Goal: Navigation & Orientation: Find specific page/section

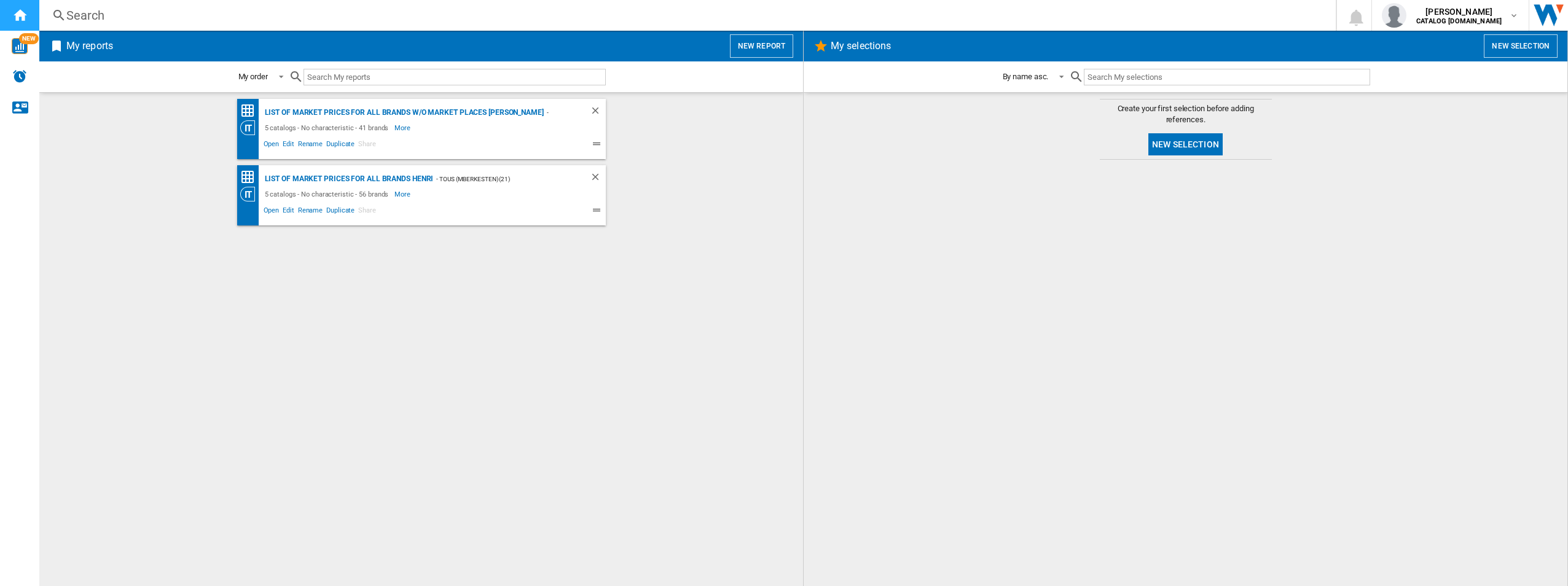
click at [23, 22] on div "Home" at bounding box center [20, 15] width 39 height 31
click at [883, 133] on md-content "Create your first selection before adding references. New selection" at bounding box center [1185, 339] width 763 height 494
click at [854, 41] on h2 "My selections" at bounding box center [861, 46] width 65 height 23
click at [454, 186] on div "- TOUS (mberkesten) (21)" at bounding box center [499, 179] width 131 height 15
click at [3, 51] on div "NEW" at bounding box center [20, 46] width 39 height 16
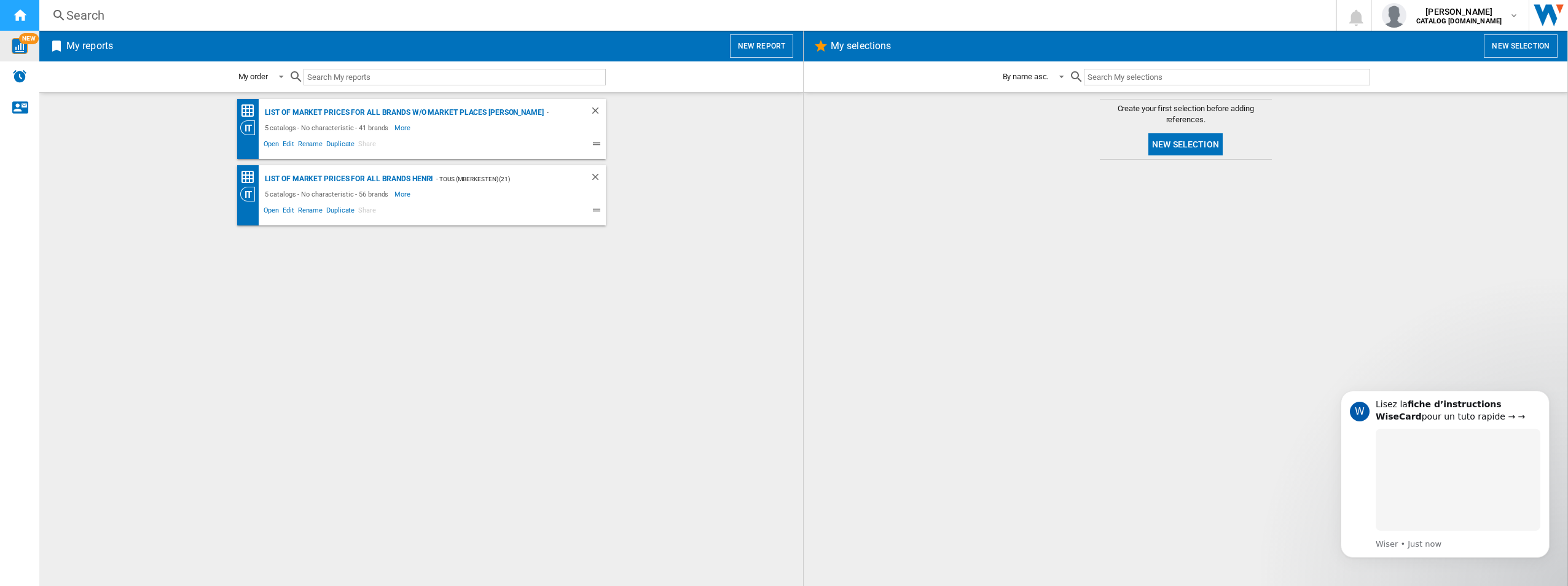
click at [10, 12] on div "Home" at bounding box center [20, 15] width 39 height 31
click at [10, 61] on div "Alerts" at bounding box center [20, 76] width 39 height 31
click at [21, 105] on ng-md-icon "Contact us" at bounding box center [20, 107] width 15 height 15
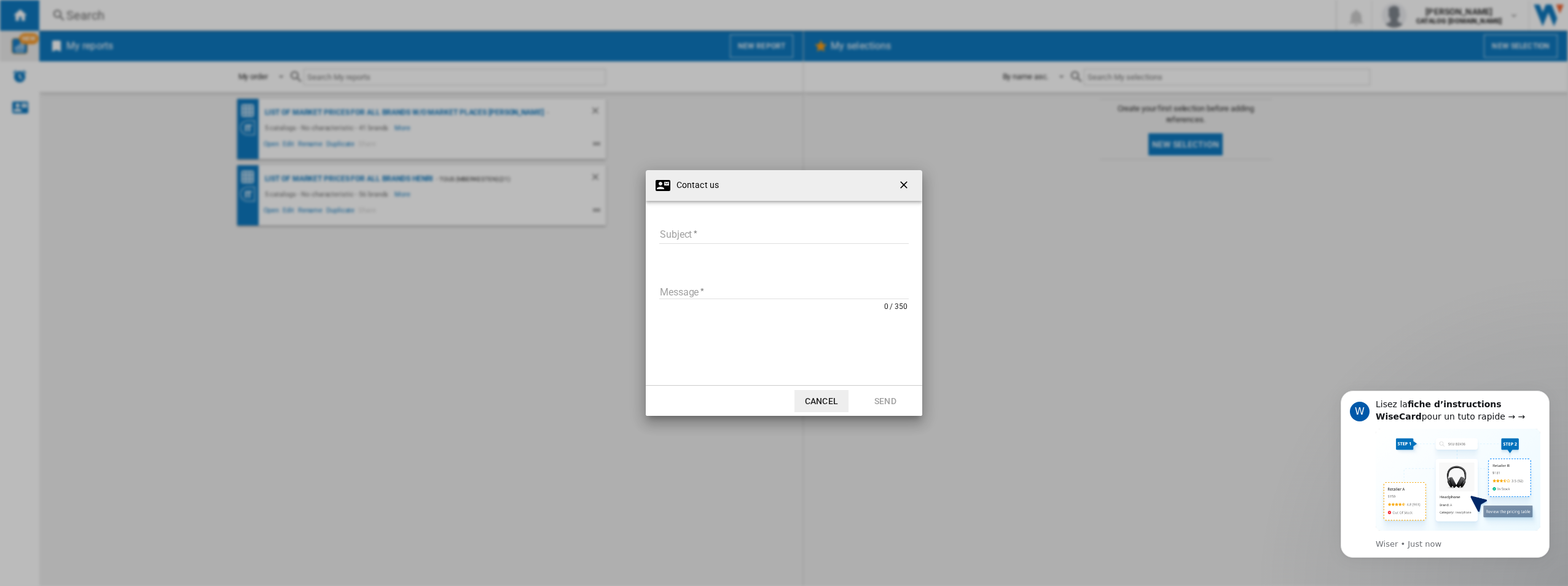
click at [896, 179] on button "button" at bounding box center [905, 185] width 24 height 24
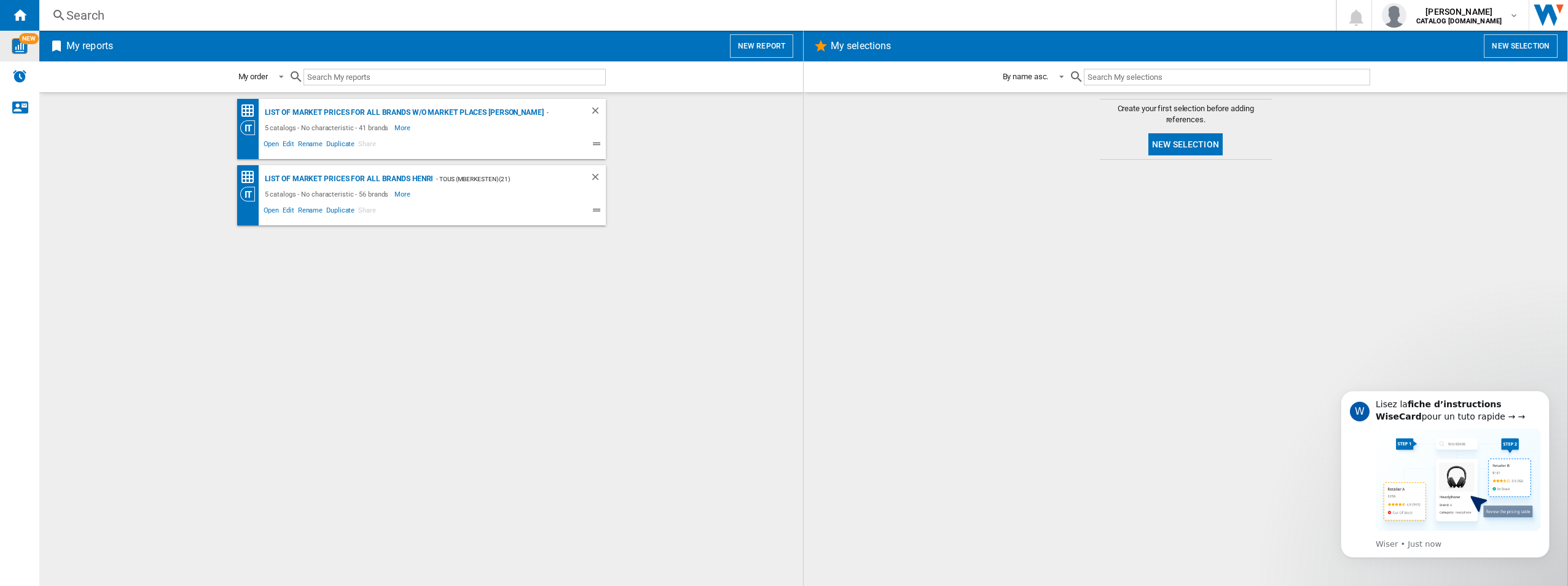
click at [387, 149] on span at bounding box center [468, 145] width 182 height 15
click at [751, 284] on div "List of market prices for all brands w/o Market places [PERSON_NAME] - TOUS (mb…" at bounding box center [420, 339] width 739 height 481
click at [76, 42] on h2 "My reports" at bounding box center [89, 46] width 51 height 23
click at [79, 48] on h2 "My reports" at bounding box center [89, 46] width 51 height 23
click at [1497, 12] on span "[PERSON_NAME]" at bounding box center [1460, 11] width 86 height 12
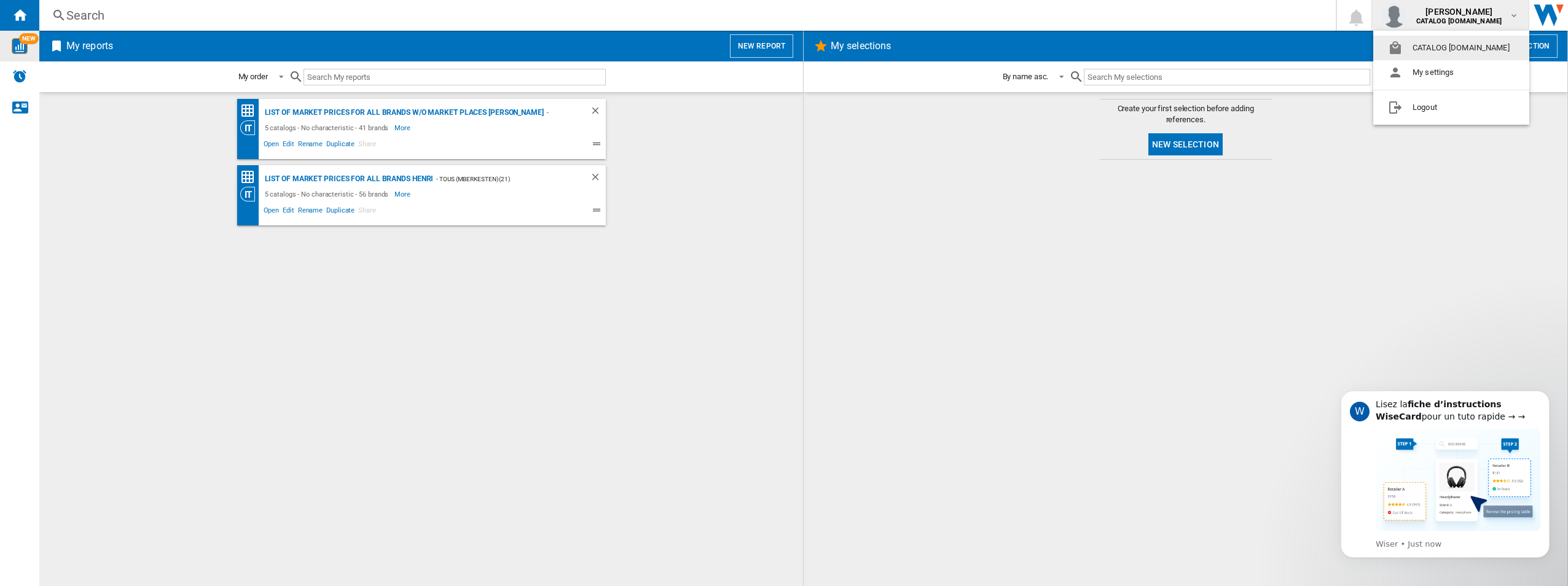
click at [959, 238] on md-backdrop at bounding box center [784, 293] width 1568 height 586
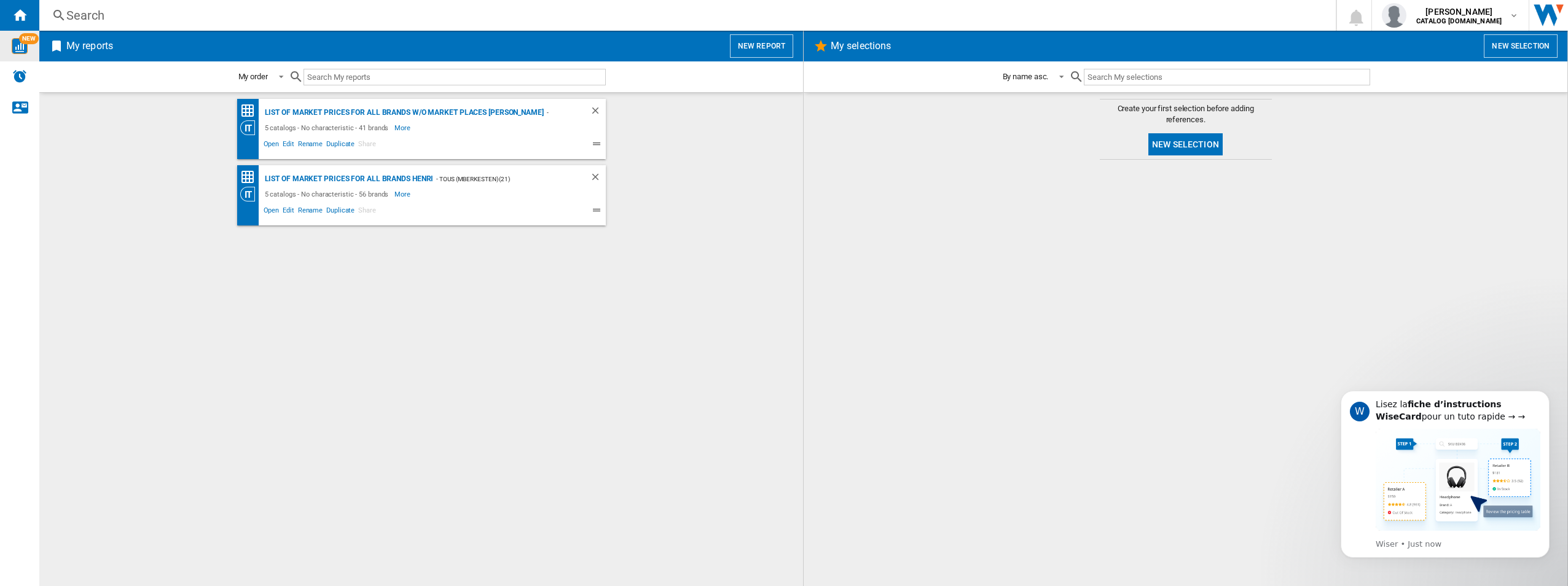
click at [713, 396] on div "List of market prices for all brands w/o Market places [PERSON_NAME] - TOUS (mb…" at bounding box center [420, 339] width 739 height 481
click at [1545, 389] on button "Dismiss notification" at bounding box center [1546, 394] width 16 height 16
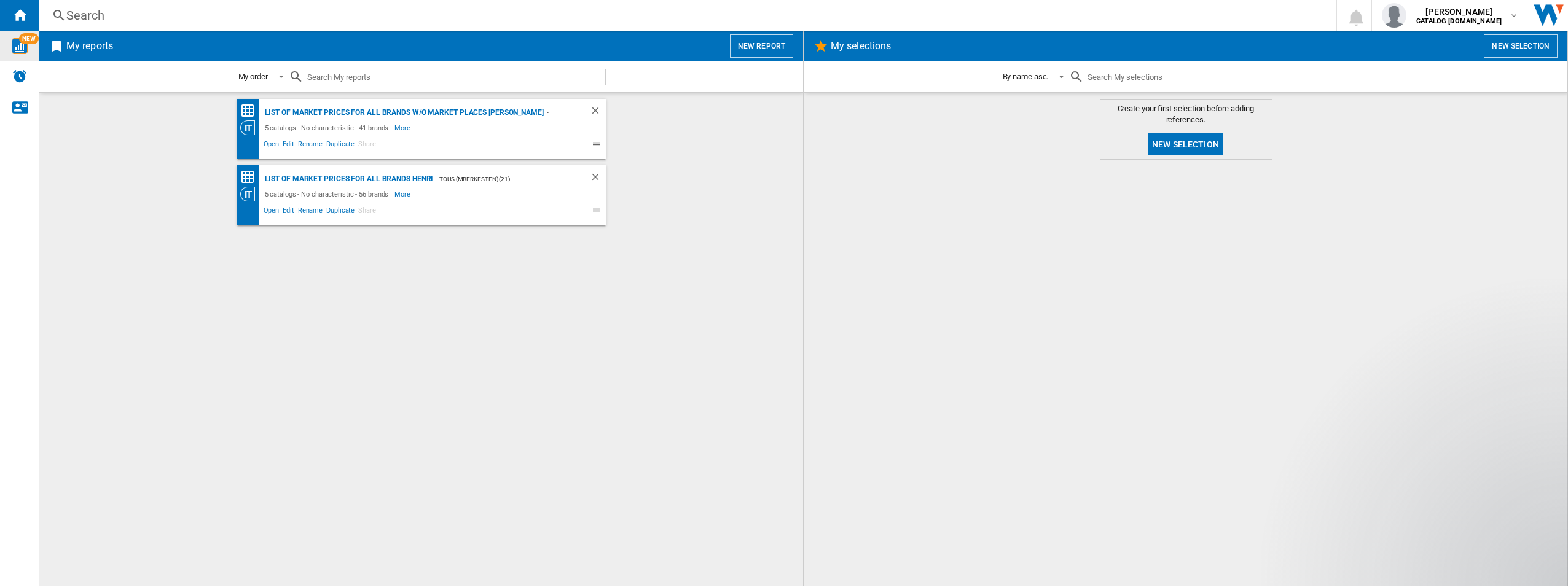
click at [43, 15] on div "Search Search" at bounding box center [678, 15] width 1277 height 17
click at [48, 8] on div "Search Search" at bounding box center [678, 15] width 1277 height 17
click at [62, 15] on ng-md-icon at bounding box center [59, 16] width 15 height 15
click at [87, 50] on h2 "My reports" at bounding box center [89, 46] width 51 height 23
click at [22, 77] on img "Alerts" at bounding box center [20, 76] width 15 height 15
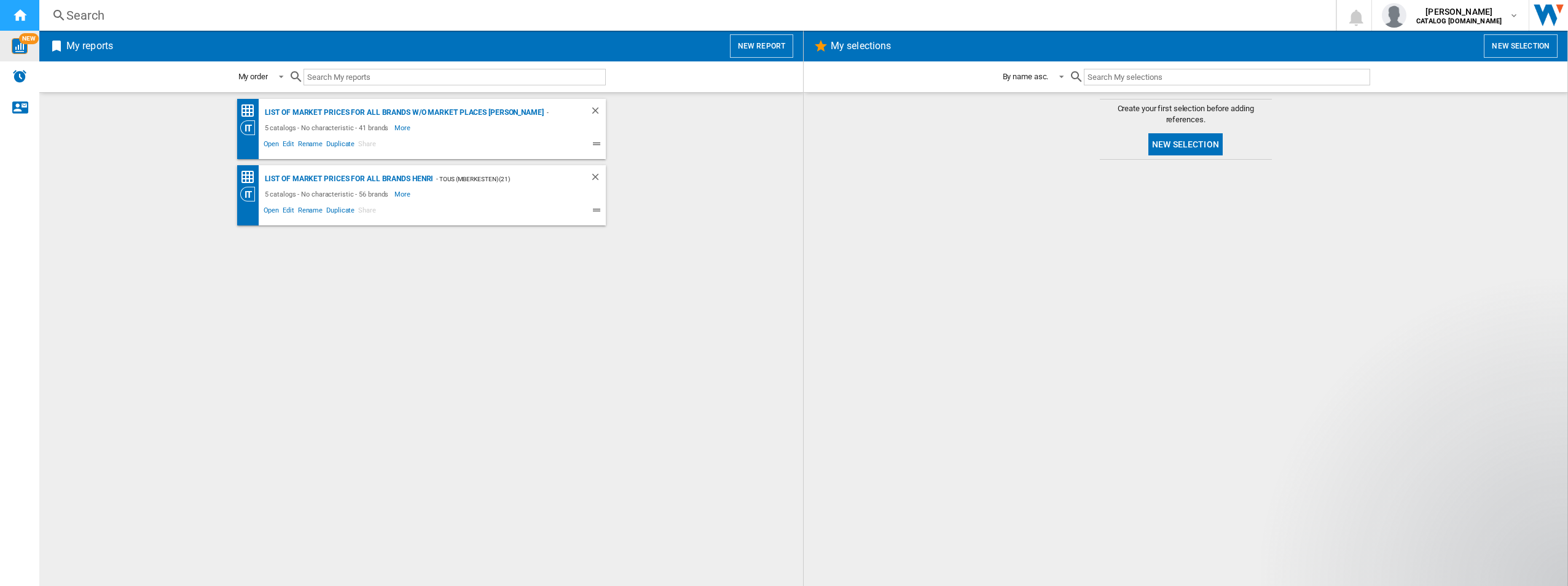
click at [12, 7] on div "Home" at bounding box center [20, 15] width 39 height 31
click at [651, 398] on div "List of market prices for all brands w/o Market places [PERSON_NAME] - TOUS (mb…" at bounding box center [420, 339] width 739 height 481
